Goal: Register for event/course

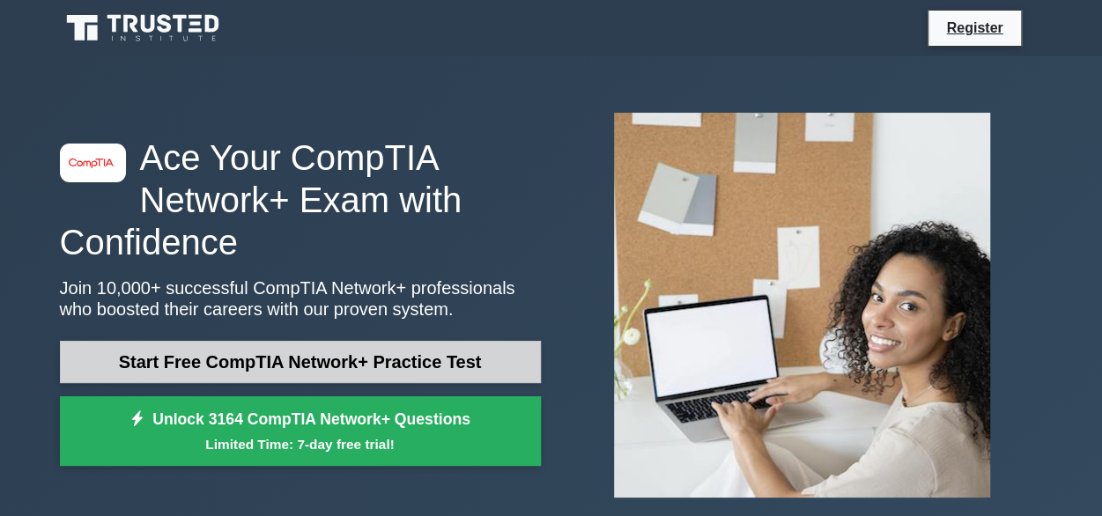
click at [275, 360] on link "Start Free CompTIA Network+ Practice Test" at bounding box center [300, 362] width 481 height 42
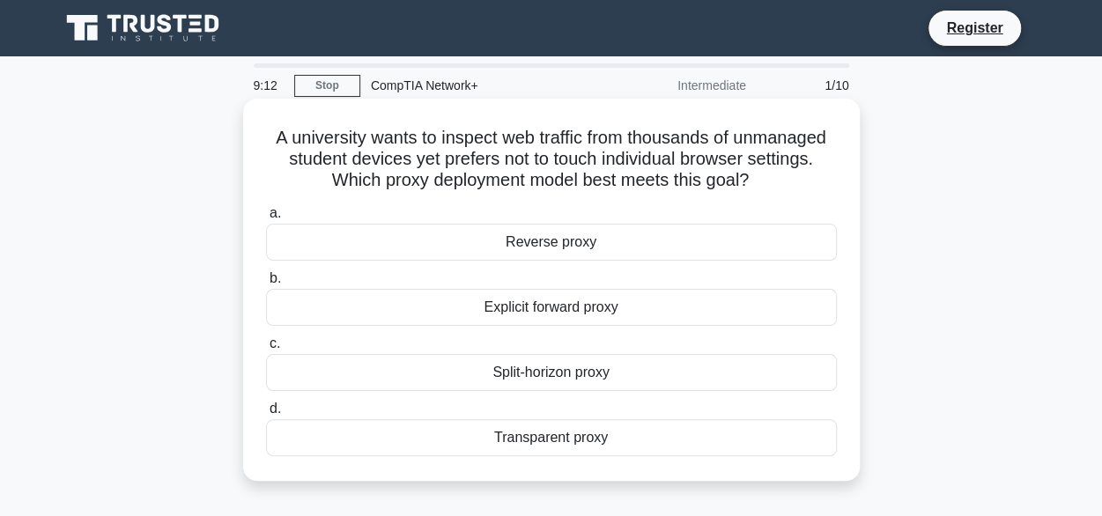
drag, startPoint x: 765, startPoint y: 183, endPoint x: 264, endPoint y: 135, distance: 503.4
click at [264, 135] on h5 "A university wants to inspect web traffic from thousands of unmanaged student d…" at bounding box center [551, 159] width 574 height 65
copy h5 "A university wants to inspect web traffic from thousands of unmanaged student d…"
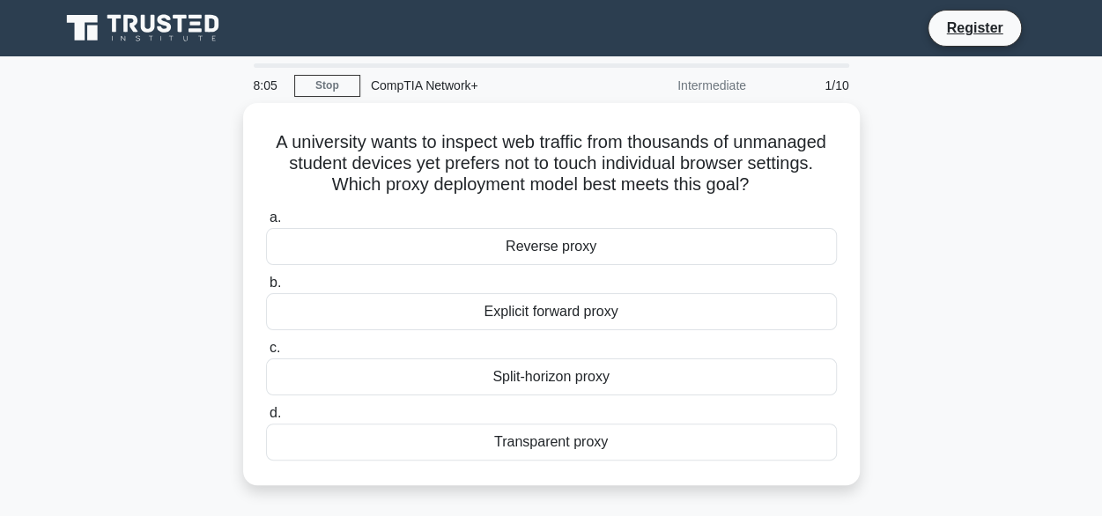
click at [904, 218] on div "A university wants to inspect web traffic from thousands of unmanaged student d…" at bounding box center [551, 304] width 1004 height 403
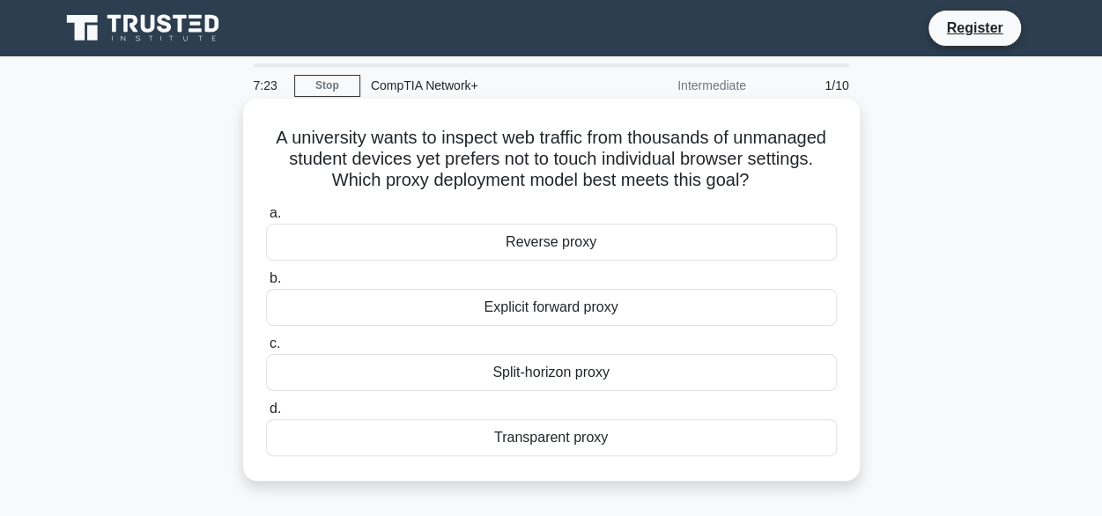
drag, startPoint x: 761, startPoint y: 179, endPoint x: 261, endPoint y: 139, distance: 501.8
click at [261, 139] on div "A university wants to inspect web traffic from thousands of unmanaged student d…" at bounding box center [551, 290] width 602 height 368
copy h5 "A university wants to inspect web traffic from thousands of unmanaged student d…"
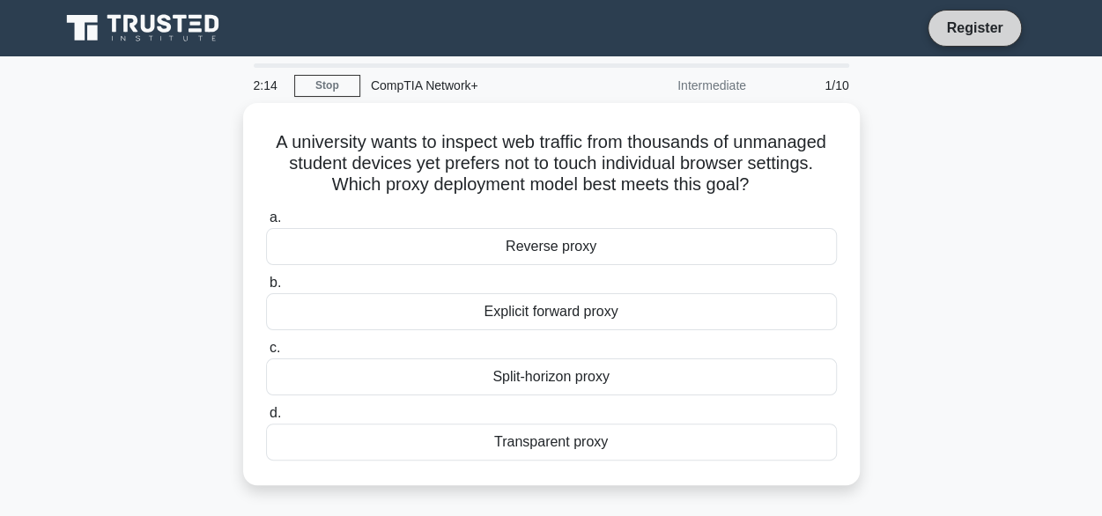
click at [956, 33] on link "Register" at bounding box center [974, 28] width 78 height 22
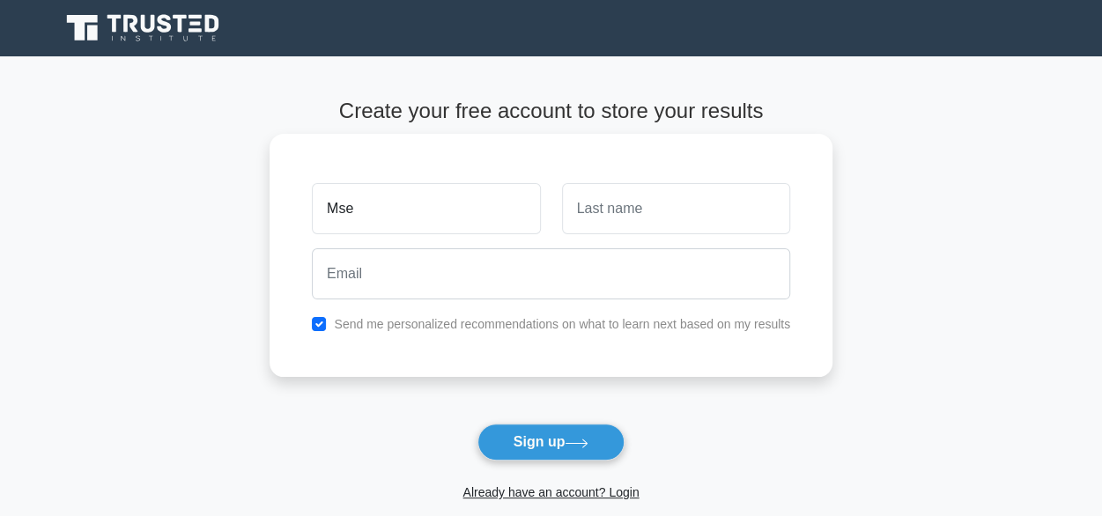
type input "Msei"
click at [610, 212] on input "text" at bounding box center [676, 208] width 228 height 51
click at [592, 210] on input "text" at bounding box center [676, 208] width 228 height 51
type input "Mollel"
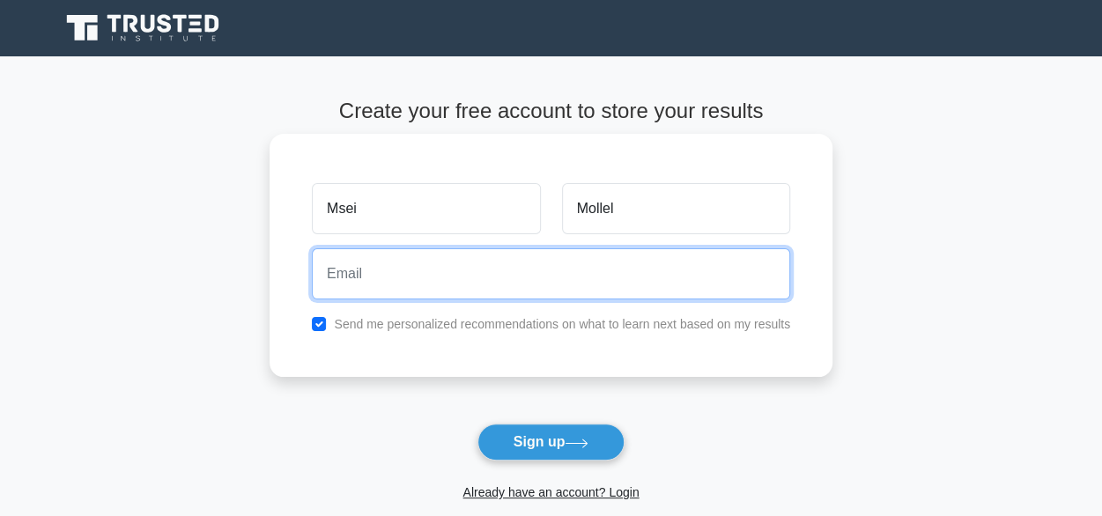
click at [479, 293] on input "email" at bounding box center [551, 273] width 478 height 51
type input "mmollel@urasaccos.co.tz"
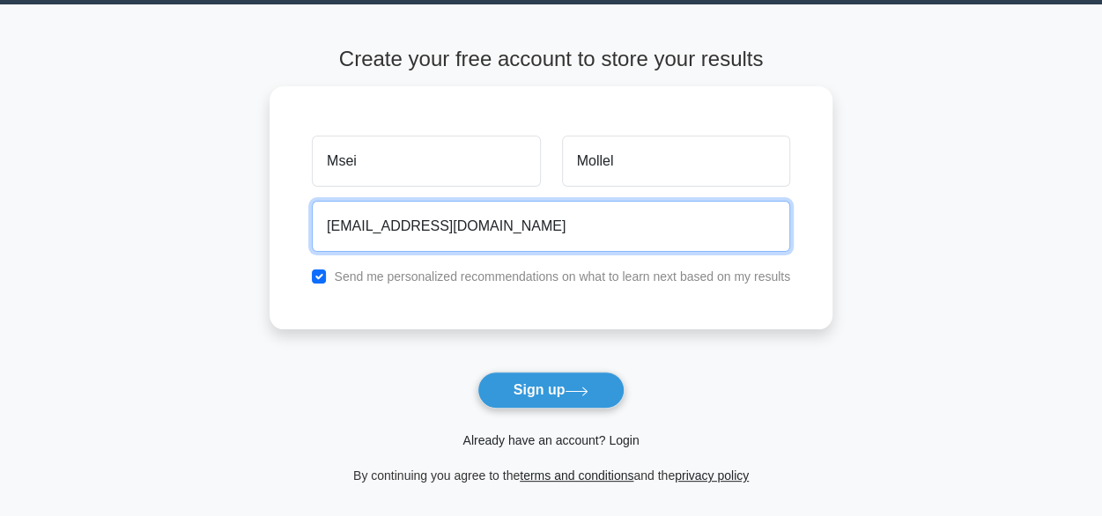
scroll to position [176, 0]
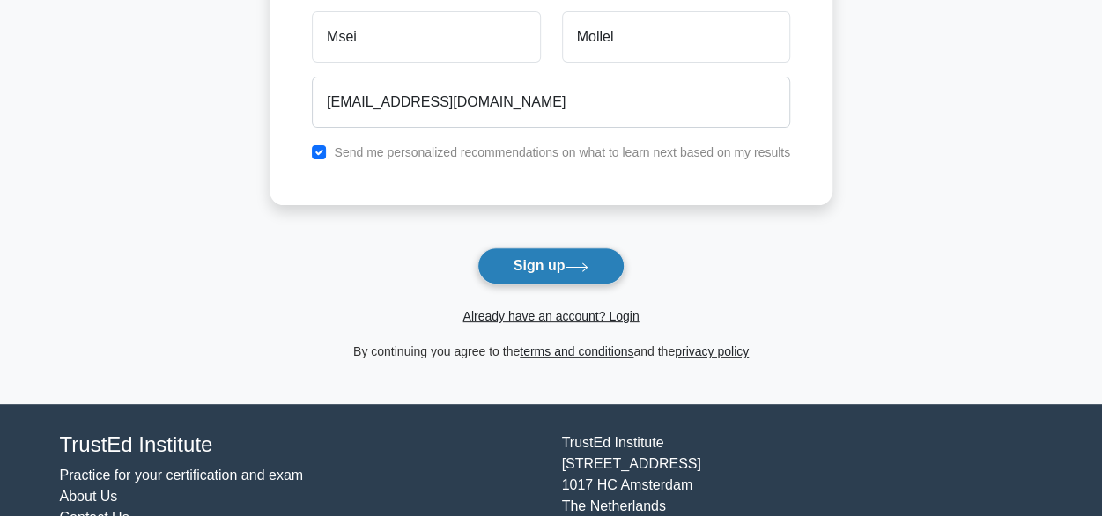
click at [538, 257] on button "Sign up" at bounding box center [551, 265] width 148 height 37
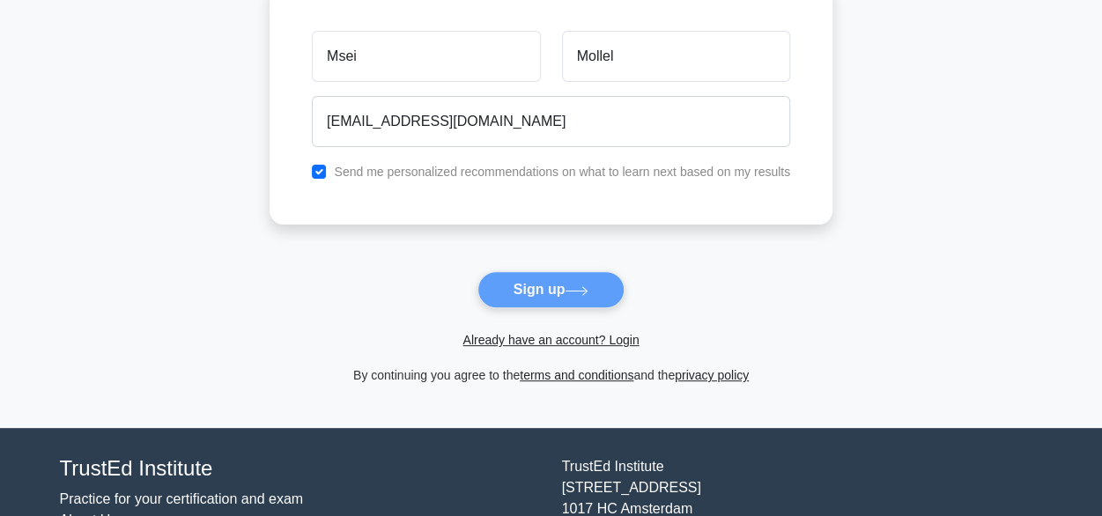
scroll to position [0, 0]
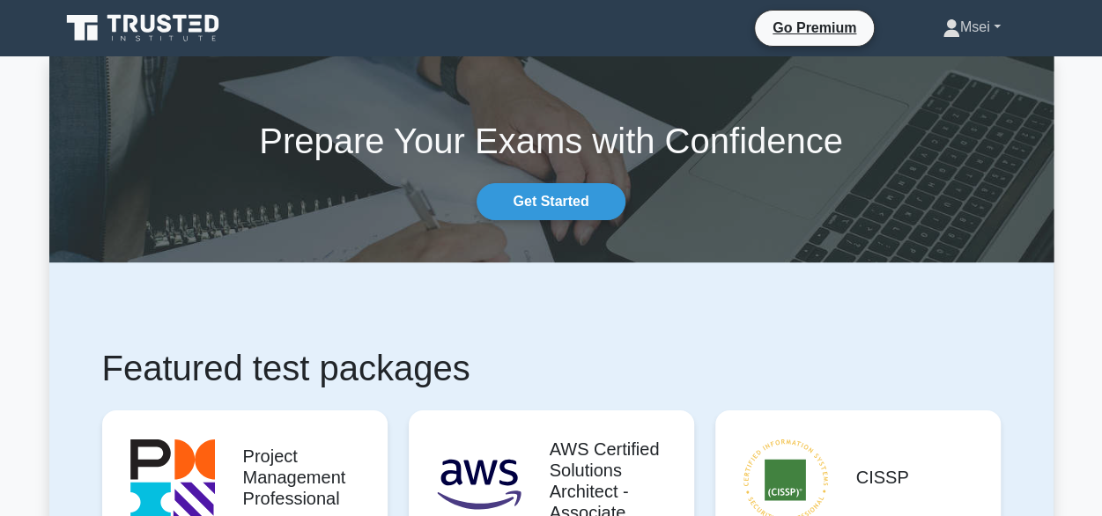
click at [998, 27] on link "Msei" at bounding box center [971, 27] width 143 height 35
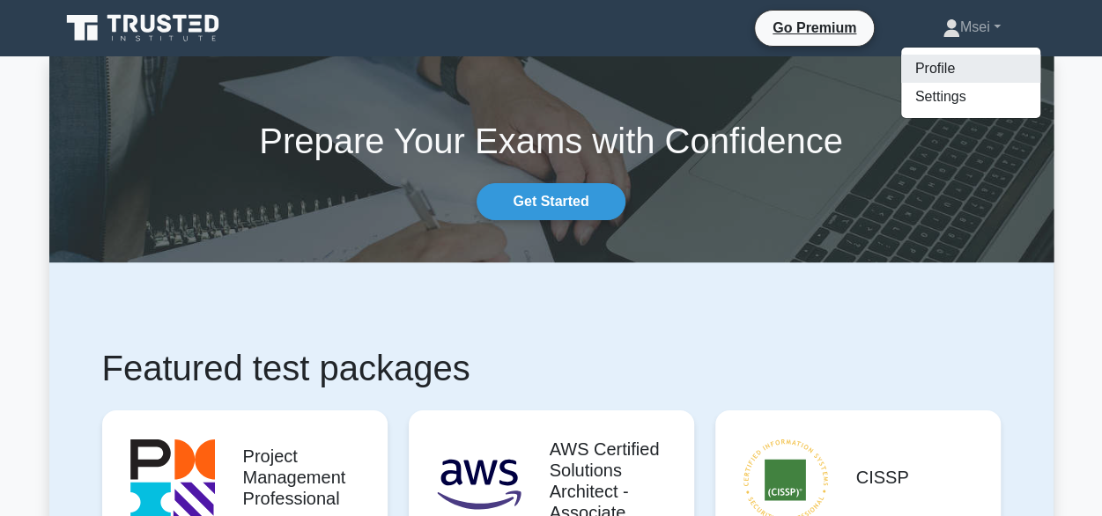
click at [923, 70] on link "Profile" at bounding box center [970, 69] width 139 height 28
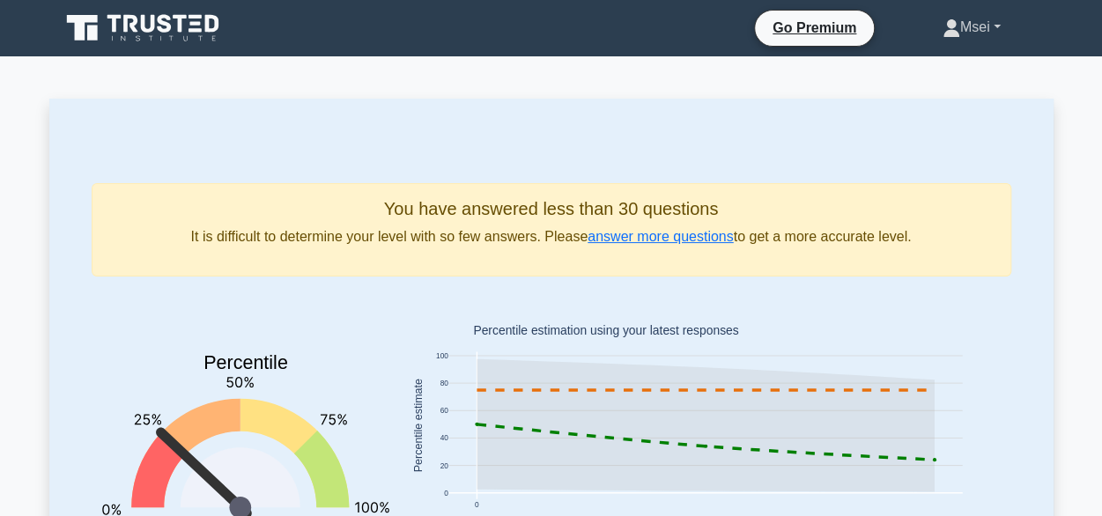
click at [978, 25] on link "Msei" at bounding box center [971, 27] width 143 height 35
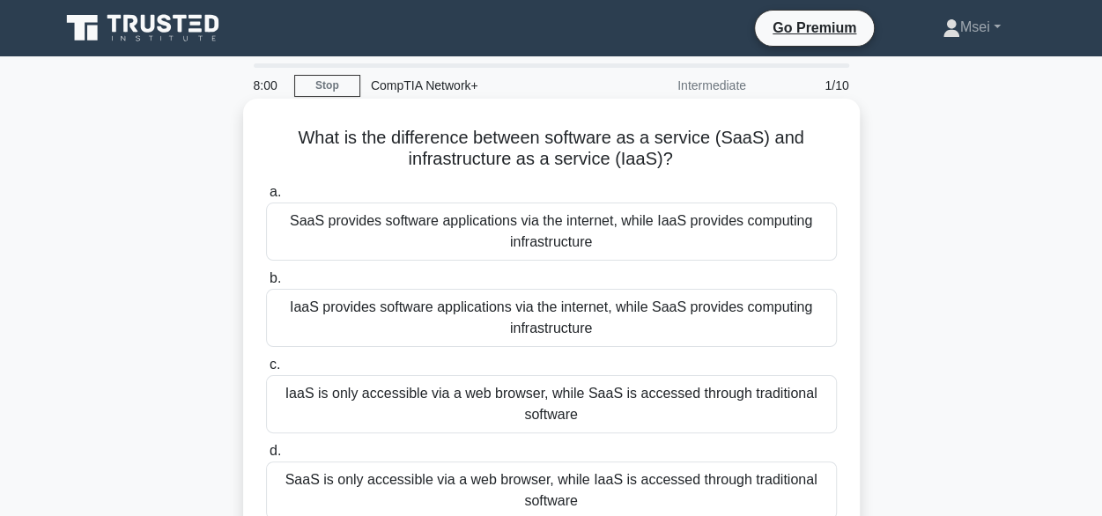
drag, startPoint x: 671, startPoint y: 161, endPoint x: 300, endPoint y: 142, distance: 371.3
click at [300, 142] on h5 "What is the difference between software as a service (SaaS) and infrastructure …" at bounding box center [551, 149] width 574 height 44
copy h5 "What is the difference between software as a service (SaaS) and infrastructure …"
click at [544, 240] on div "SaaS provides software applications via the internet, while IaaS provides compu…" at bounding box center [551, 232] width 571 height 58
click at [266, 198] on input "a. SaaS provides software applications via the internet, while IaaS provides co…" at bounding box center [266, 192] width 0 height 11
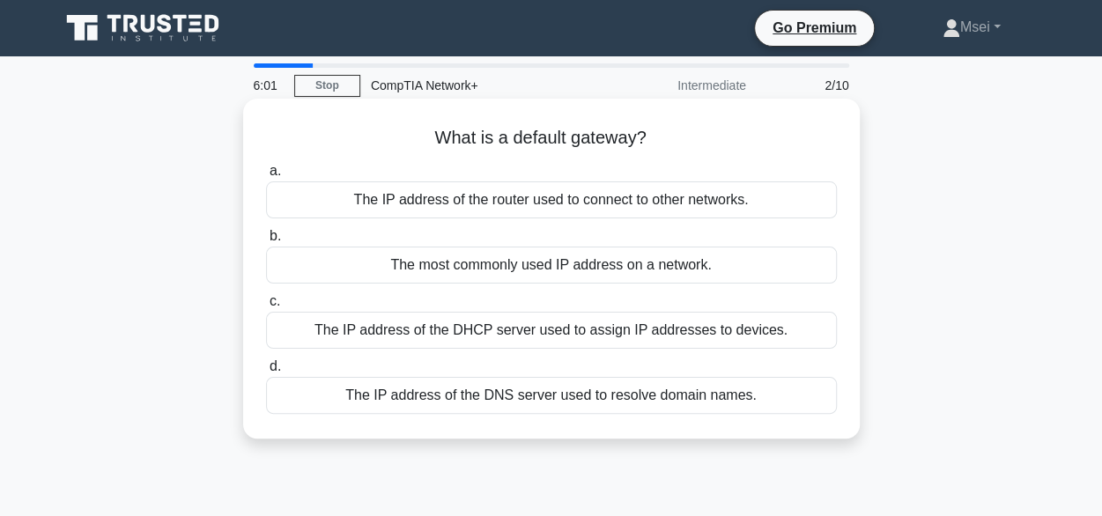
click at [602, 202] on div "The IP address of the router used to connect to other networks." at bounding box center [551, 199] width 571 height 37
click at [266, 177] on input "a. The IP address of the router used to connect to other networks." at bounding box center [266, 171] width 0 height 11
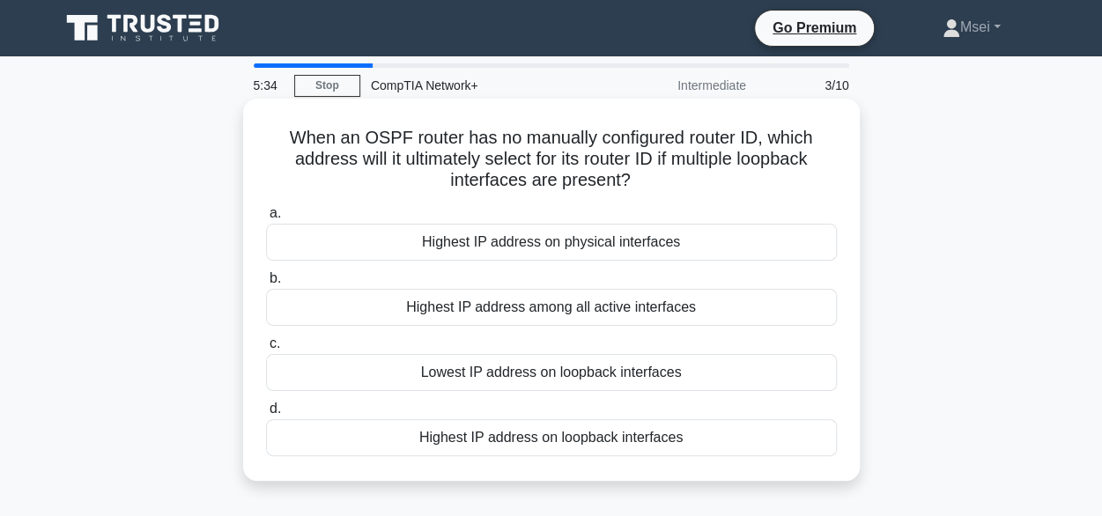
drag, startPoint x: 631, startPoint y: 184, endPoint x: 285, endPoint y: 143, distance: 347.7
click at [285, 143] on h5 "When an OSPF router has no manually configured router ID, which address will it…" at bounding box center [551, 159] width 574 height 65
copy h5 "When an OSPF router has no manually configured router ID, which address will it…"
click at [614, 435] on div "Highest IP address on loopback interfaces" at bounding box center [551, 437] width 571 height 37
click at [266, 415] on input "d. Highest IP address on loopback interfaces" at bounding box center [266, 408] width 0 height 11
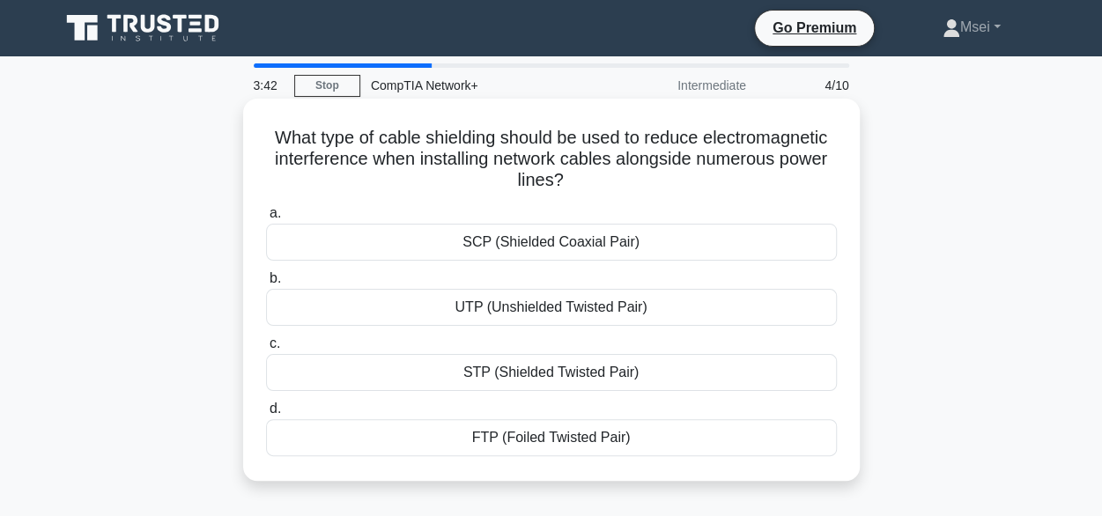
drag, startPoint x: 564, startPoint y: 181, endPoint x: 265, endPoint y: 145, distance: 300.7
click at [265, 145] on h5 "What type of cable shielding should be used to reduce electromagnetic interfere…" at bounding box center [551, 159] width 574 height 65
copy h5 "What type of cable shielding should be used to reduce electromagnetic interfere…"
click at [557, 437] on div "FTP (Foiled Twisted Pair)" at bounding box center [551, 437] width 571 height 37
click at [266, 415] on input "d. FTP (Foiled Twisted Pair)" at bounding box center [266, 408] width 0 height 11
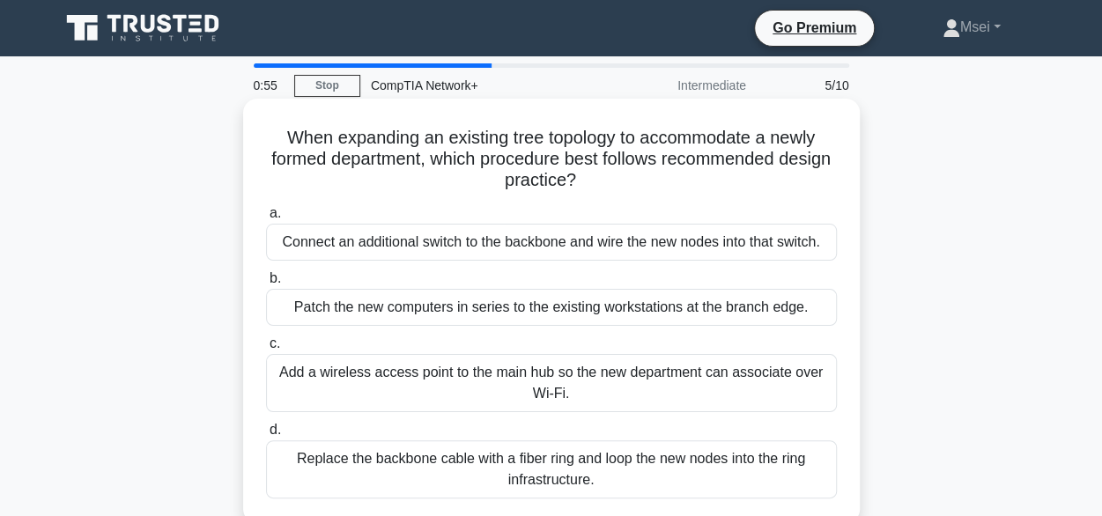
drag, startPoint x: 605, startPoint y: 180, endPoint x: 261, endPoint y: 136, distance: 347.2
click at [261, 136] on div "When expanding an existing tree topology to accommodate a newly formed departme…" at bounding box center [551, 311] width 602 height 410
copy h5 "When expanding an existing tree topology to accommodate a newly formed departme…"
